Goal: Find specific page/section: Find specific page/section

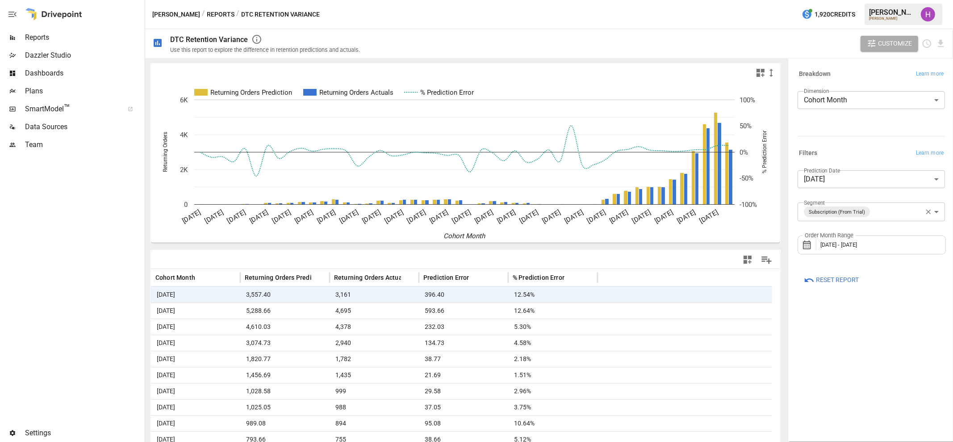
click at [40, 89] on span "Plans" at bounding box center [84, 91] width 118 height 11
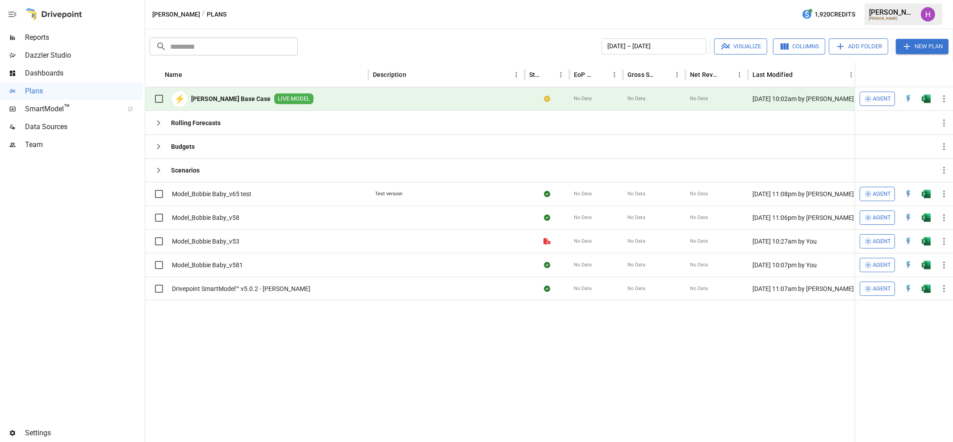
click at [223, 92] on div "⚡ Bobbie Base Case LIVE MODEL" at bounding box center [232, 98] width 164 height 19
click at [231, 99] on b "Bobbie Base Case" at bounding box center [231, 98] width 80 height 9
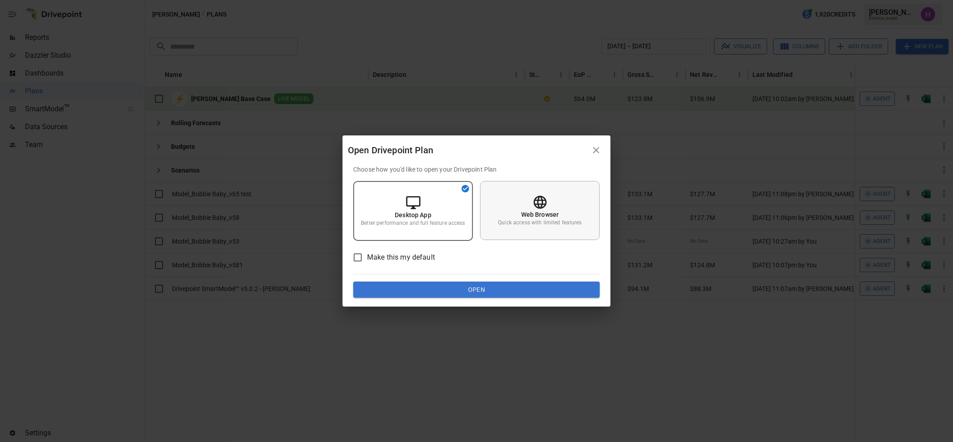
click at [567, 215] on div "Web Browser Quick access with limited features" at bounding box center [540, 210] width 120 height 59
click at [544, 287] on button "Open" at bounding box center [476, 289] width 247 height 16
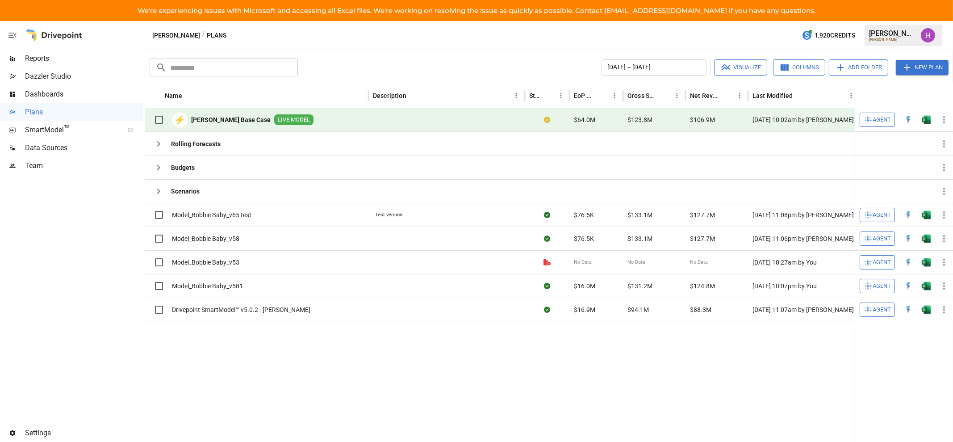
click at [558, 26] on div "Bobbie / Plans 1,920 Credits Harry A. Bobbie" at bounding box center [549, 35] width 808 height 29
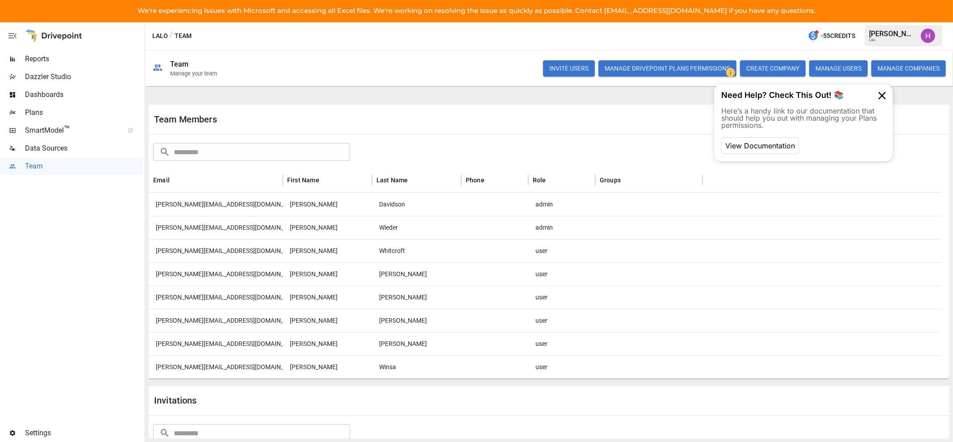
click at [43, 114] on span "Plans" at bounding box center [84, 112] width 118 height 11
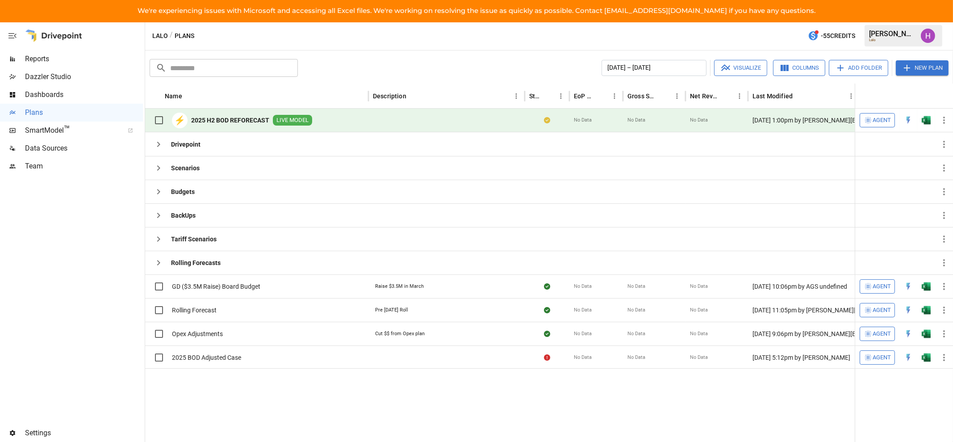
click at [228, 123] on b "2025 H2 BOD REFORECAST" at bounding box center [230, 120] width 78 height 9
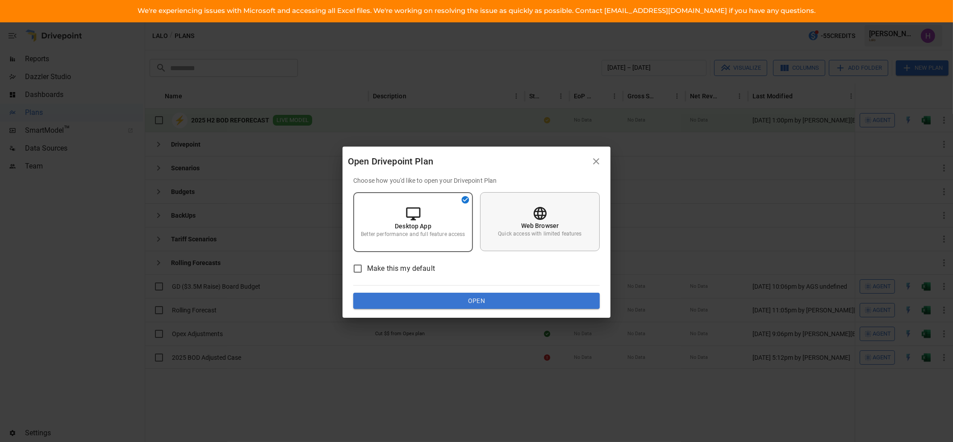
click at [561, 228] on div "Web Browser Quick access with limited features" at bounding box center [540, 221] width 120 height 59
click at [547, 296] on button "Open" at bounding box center [476, 301] width 247 height 16
